Goal: Transaction & Acquisition: Register for event/course

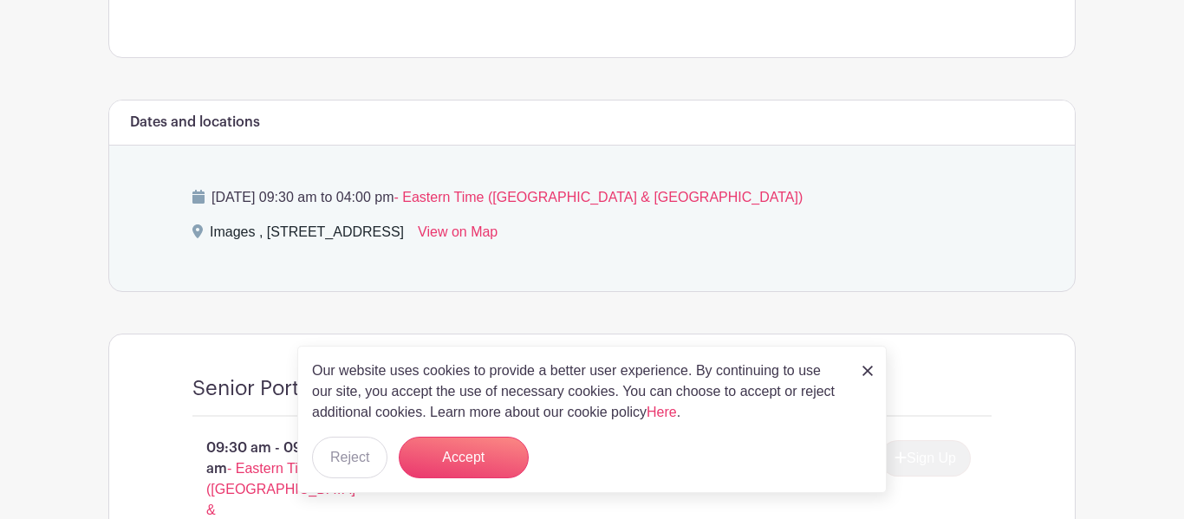
scroll to position [856, 0]
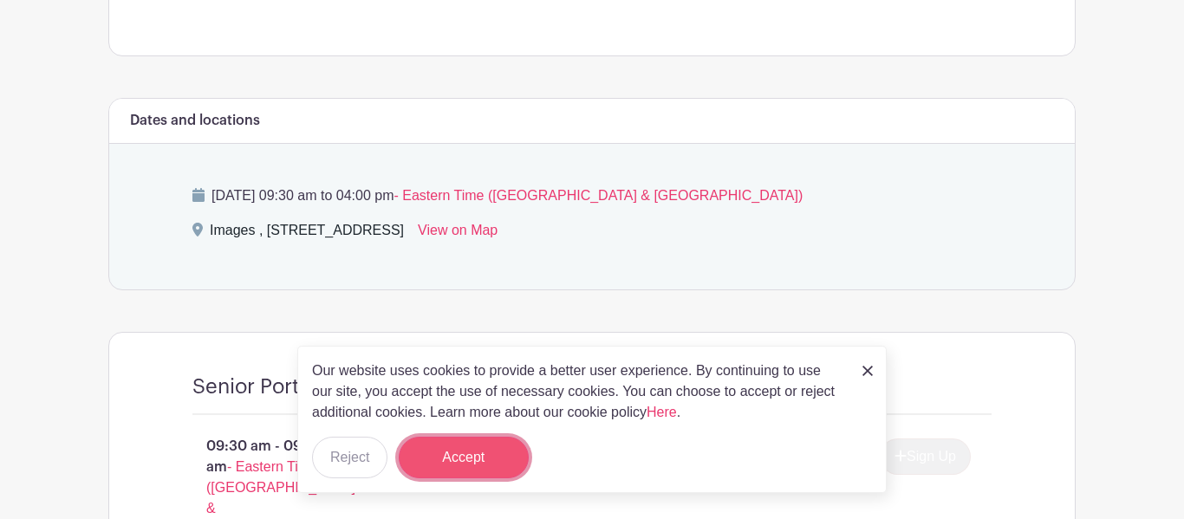
click at [444, 470] on button "Accept" at bounding box center [464, 458] width 130 height 42
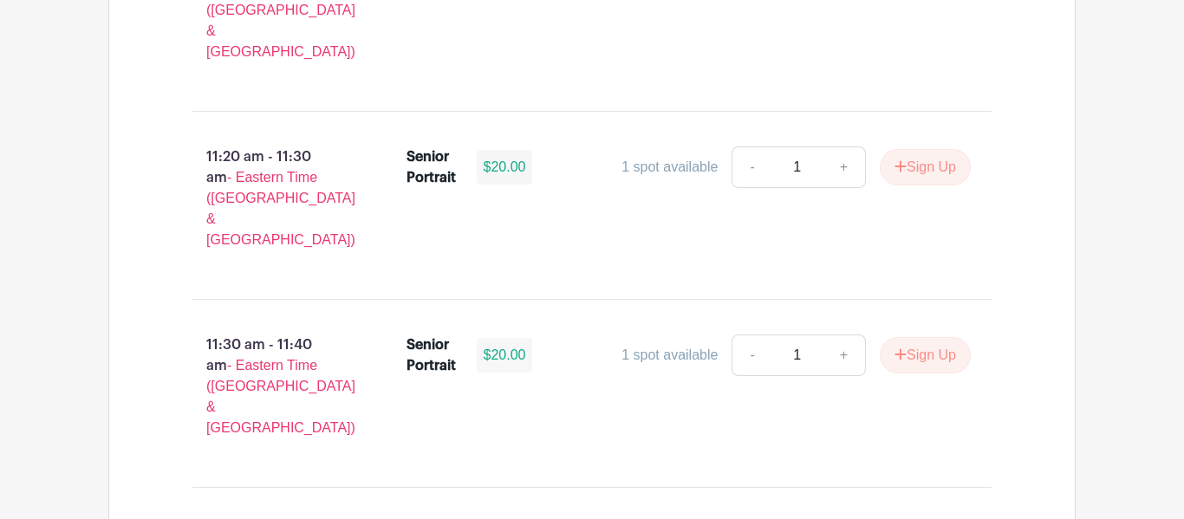
scroll to position [3213, 0]
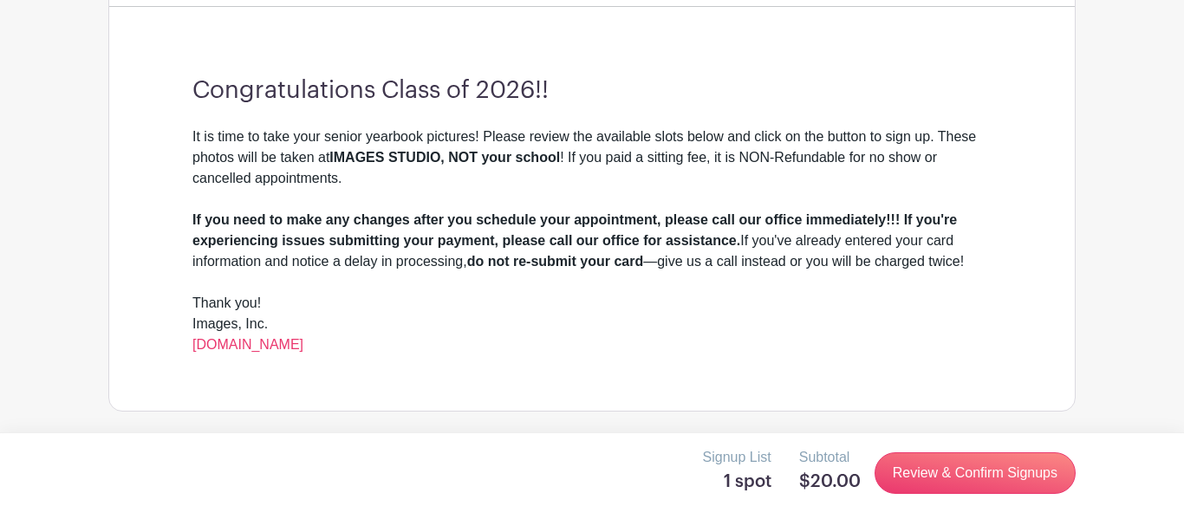
scroll to position [496, 0]
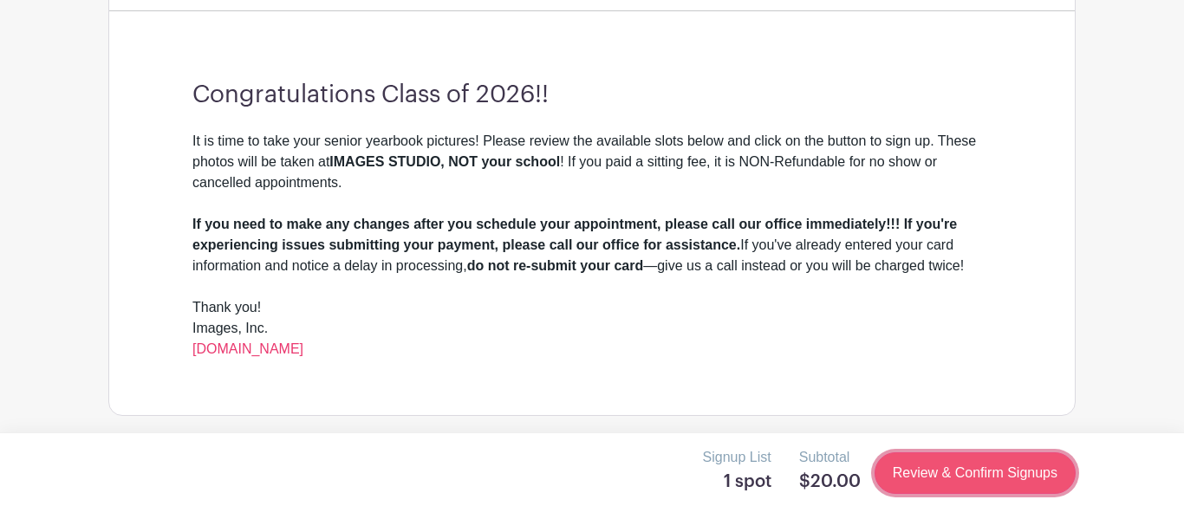
click at [924, 460] on link "Review & Confirm Signups" at bounding box center [974, 473] width 201 height 42
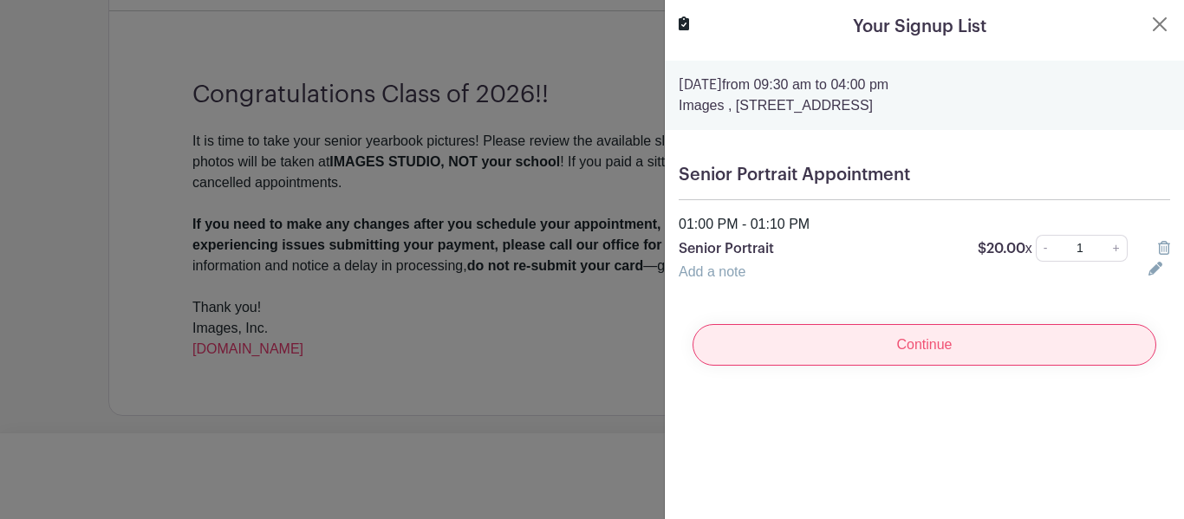
click at [855, 338] on input "Continue" at bounding box center [924, 345] width 464 height 42
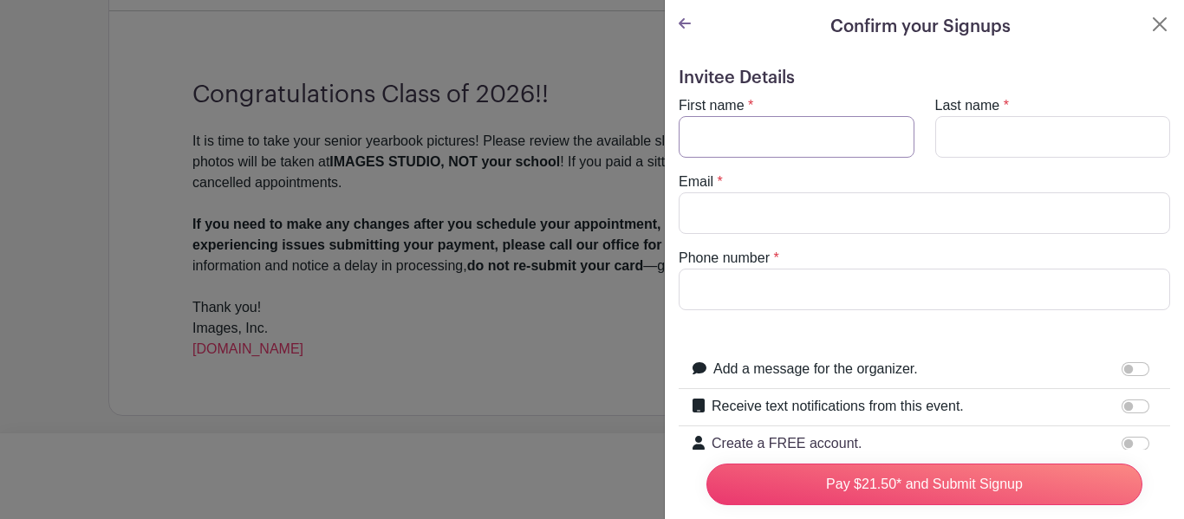
click at [768, 143] on input "First name" at bounding box center [796, 137] width 236 height 42
type input "Moksh"
click at [985, 125] on input "Last name" at bounding box center [1053, 137] width 236 height 42
type input "[PERSON_NAME]"
click at [908, 195] on input "Email" at bounding box center [923, 213] width 491 height 42
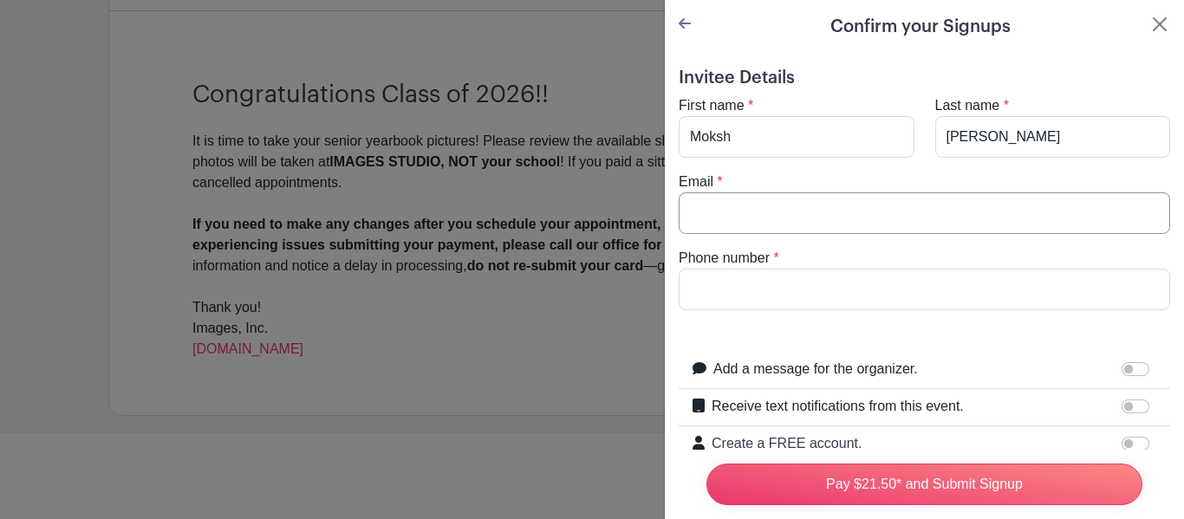
type input "[EMAIL_ADDRESS][DOMAIN_NAME]"
click at [877, 281] on input "Phone number" at bounding box center [923, 290] width 491 height 42
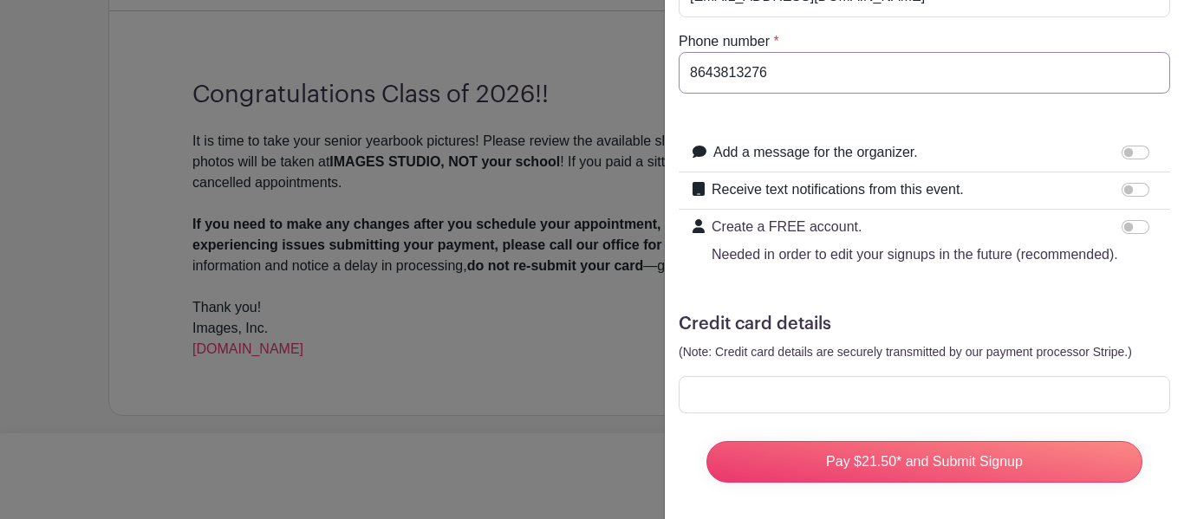
scroll to position [222, 0]
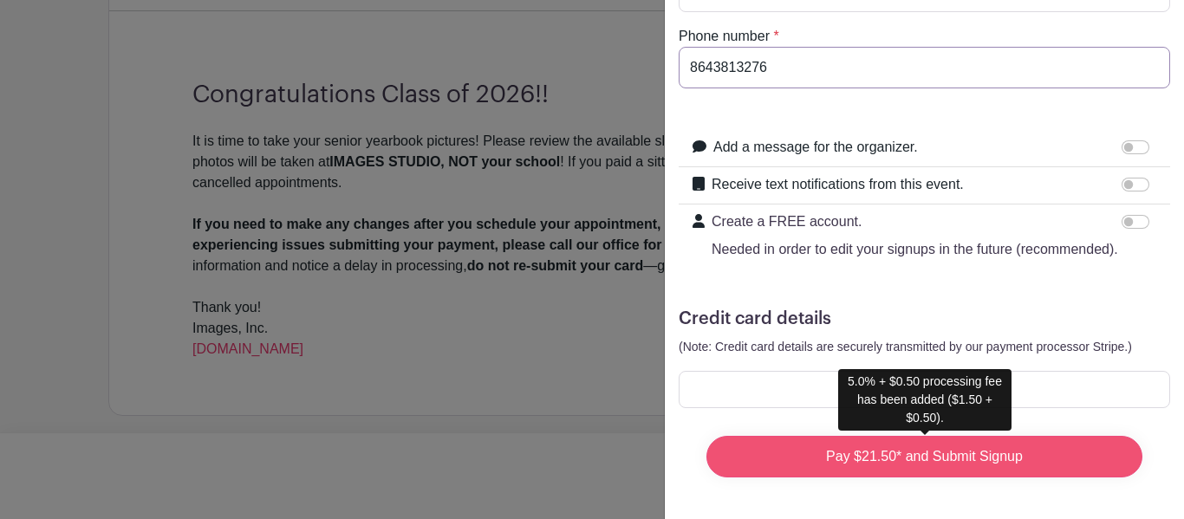
type input "8643813276"
click at [808, 451] on input "Pay $21.50* and Submit Signup" at bounding box center [924, 457] width 436 height 42
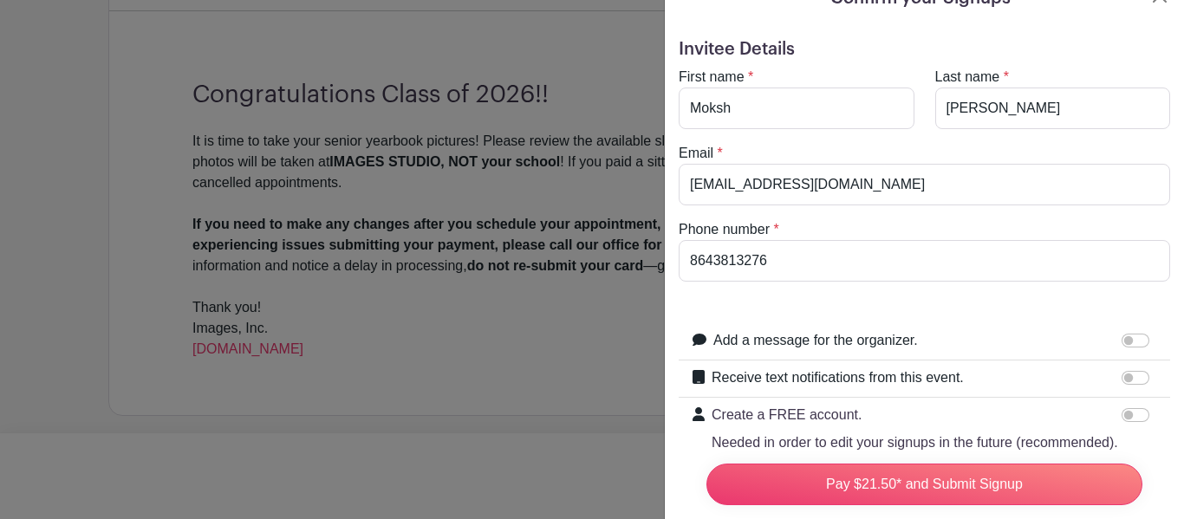
scroll to position [14, 0]
